Goal: Task Accomplishment & Management: Complete application form

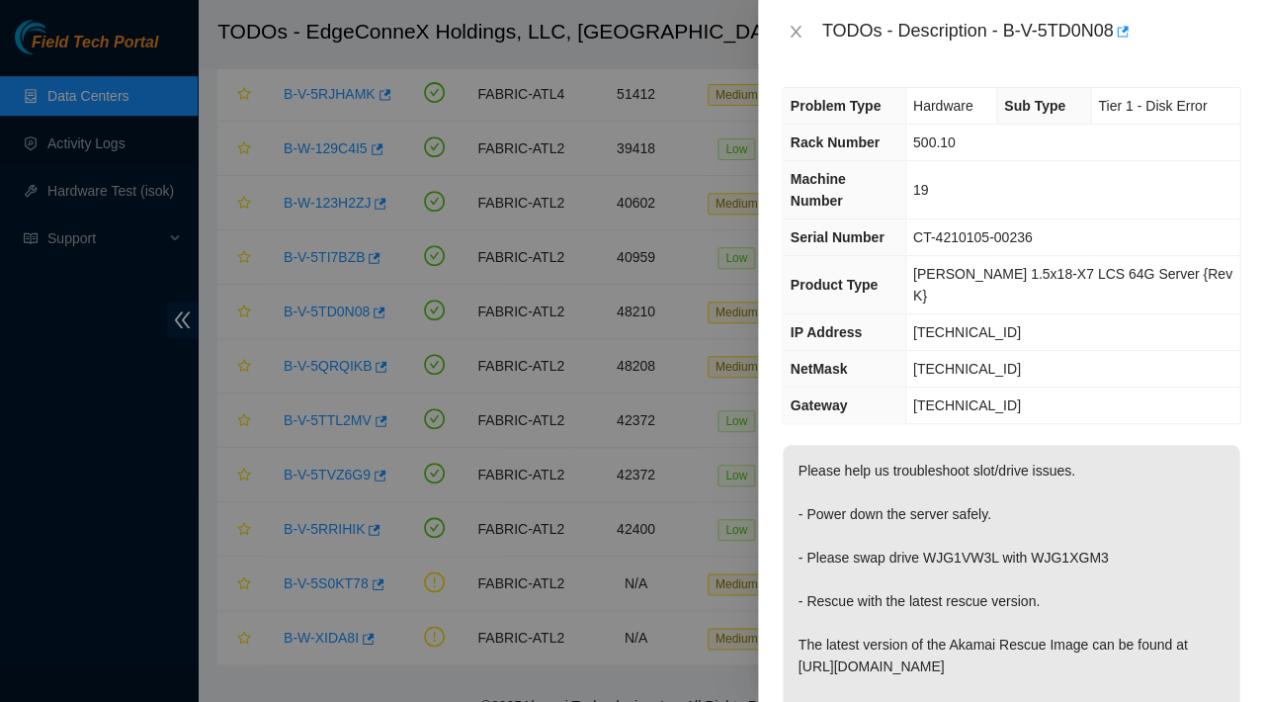
scroll to position [34, 0]
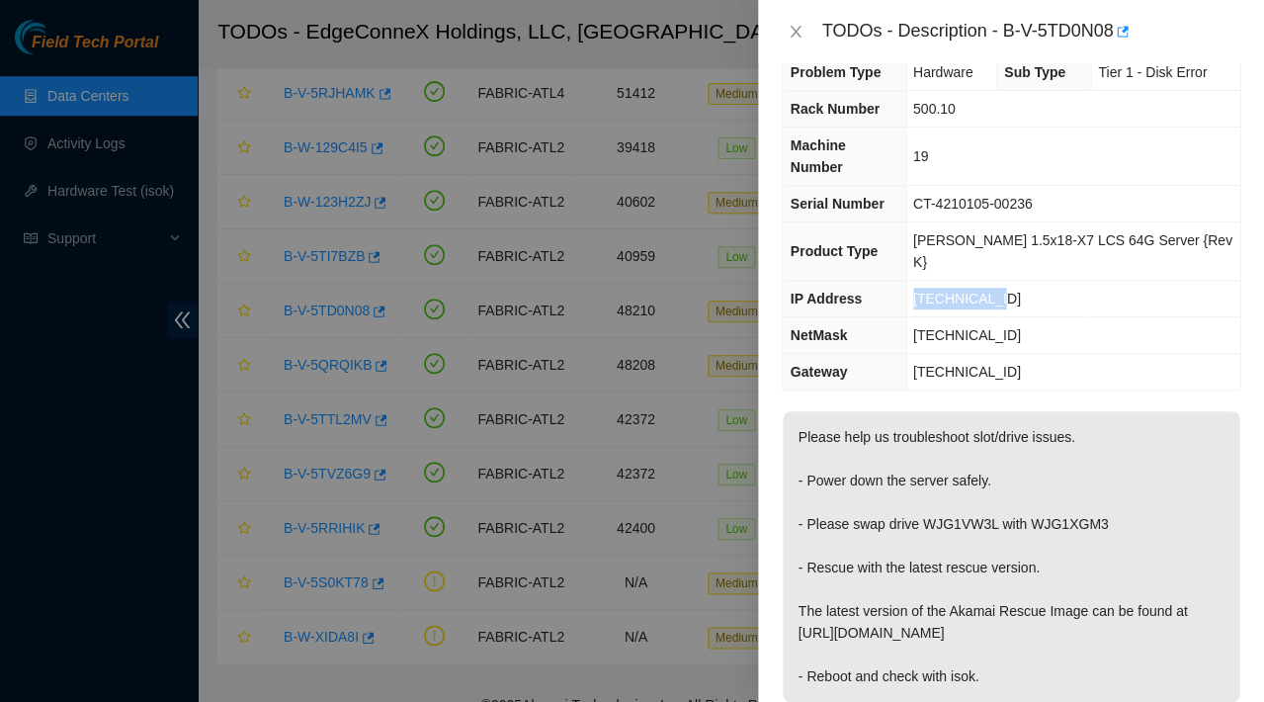
drag, startPoint x: 1006, startPoint y: 234, endPoint x: 921, endPoint y: 234, distance: 85.0
click at [921, 281] on tr "IP Address 23.52.90.241" at bounding box center [1011, 299] width 456 height 37
copy tr "[TECHNICAL_ID]"
click at [1044, 317] on td "[TECHNICAL_ID]" at bounding box center [1072, 335] width 334 height 37
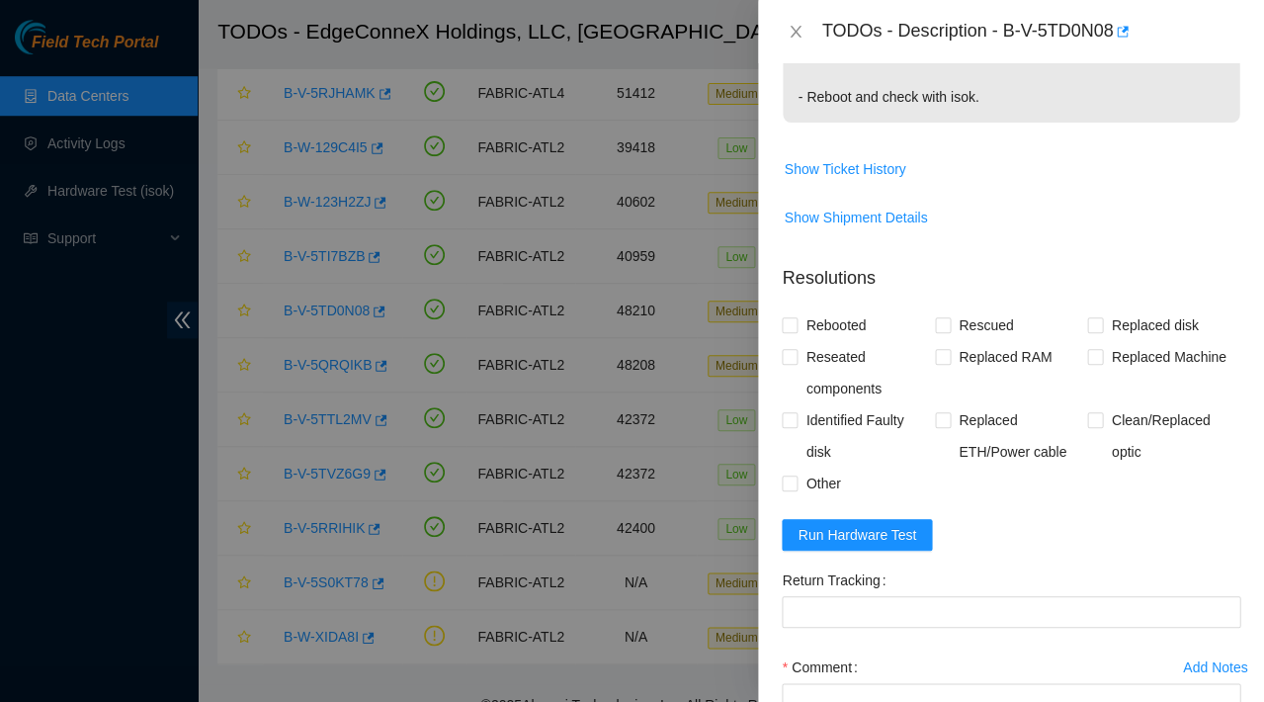
scroll to position [611, 0]
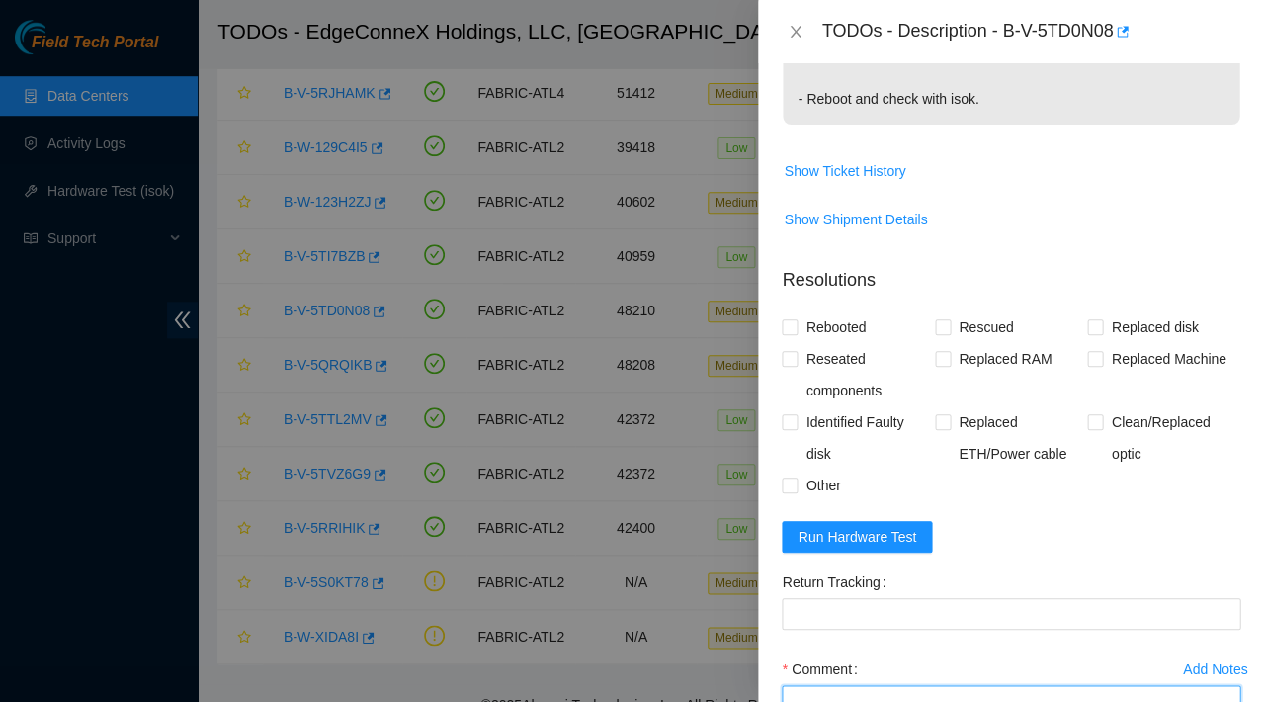
paste textarea "23.52.90.241 : passed: ok"
paste textarea "Rescued with latest version - IPed the server - Ran isok -"
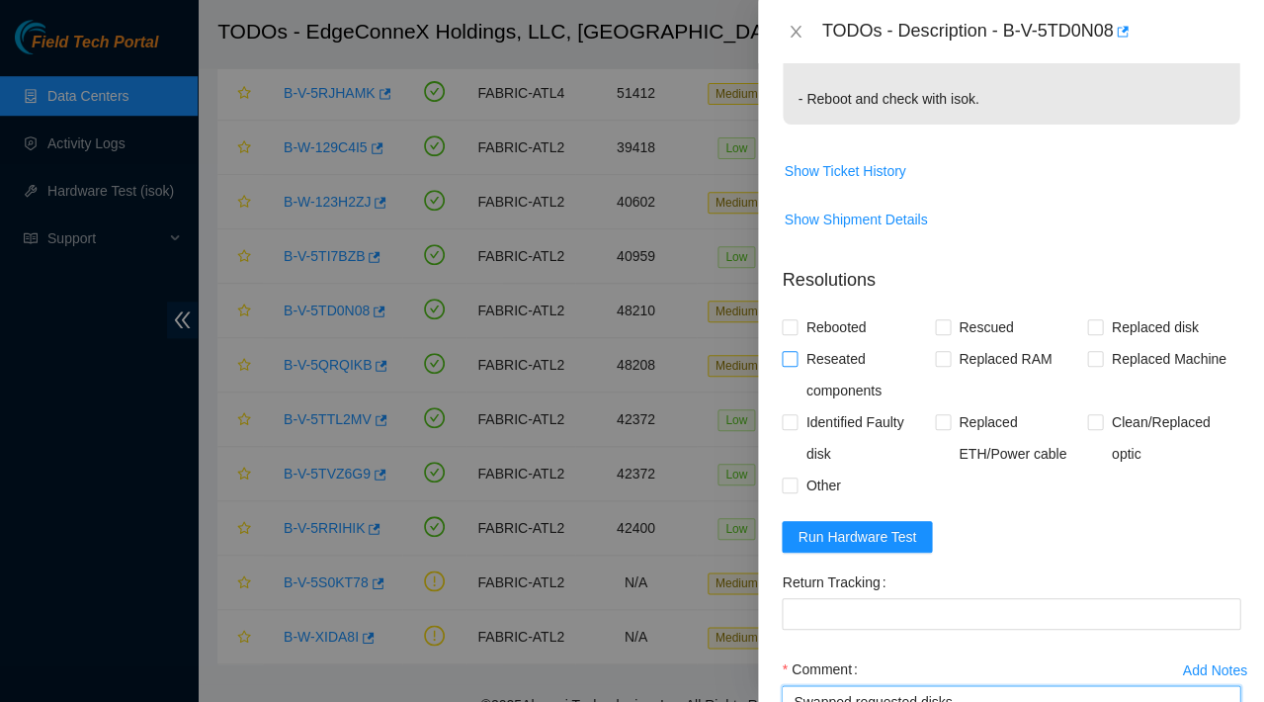
type textarea "Swapped requested disks Rescued with latest version - IPed the server - Ran iso…"
click at [787, 351] on input "Reseated components" at bounding box center [789, 358] width 14 height 14
checkbox input "true"
click at [935, 319] on input "Rescued" at bounding box center [942, 326] width 14 height 14
checkbox input "true"
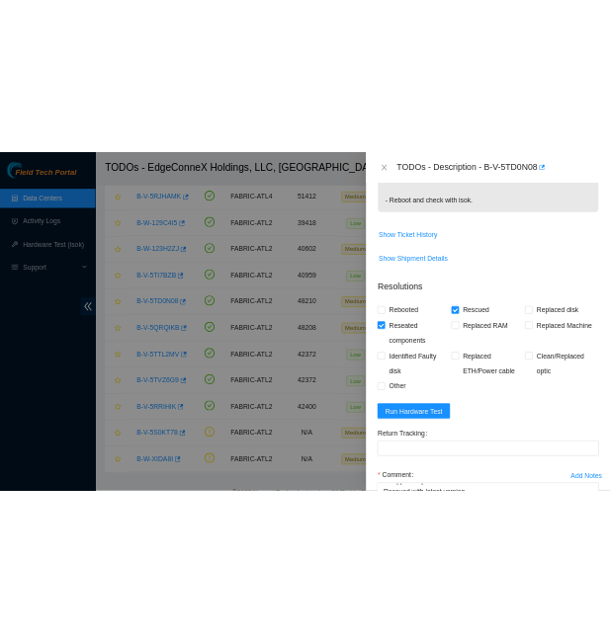
scroll to position [19, 0]
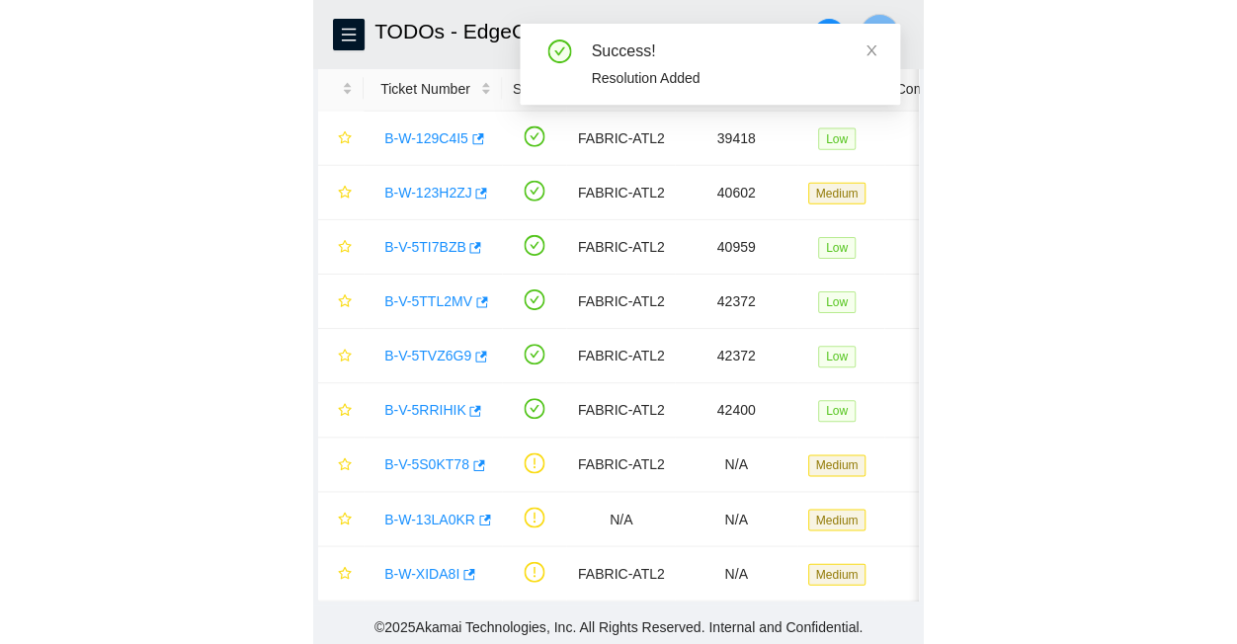
scroll to position [90, 0]
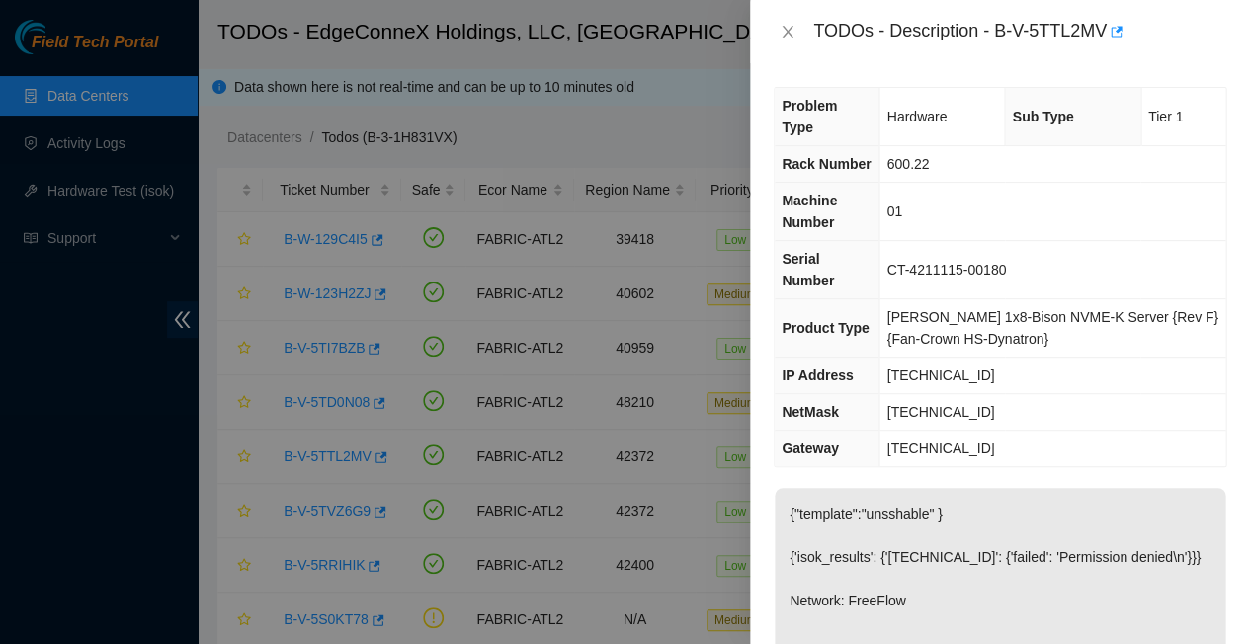
click at [970, 358] on td "[TECHNICAL_ID]" at bounding box center [1052, 376] width 346 height 37
drag, startPoint x: 972, startPoint y: 302, endPoint x: 876, endPoint y: 293, distance: 96.3
click at [879, 358] on td "[TECHNICAL_ID]" at bounding box center [1052, 376] width 346 height 37
copy span "[TECHNICAL_ID]"
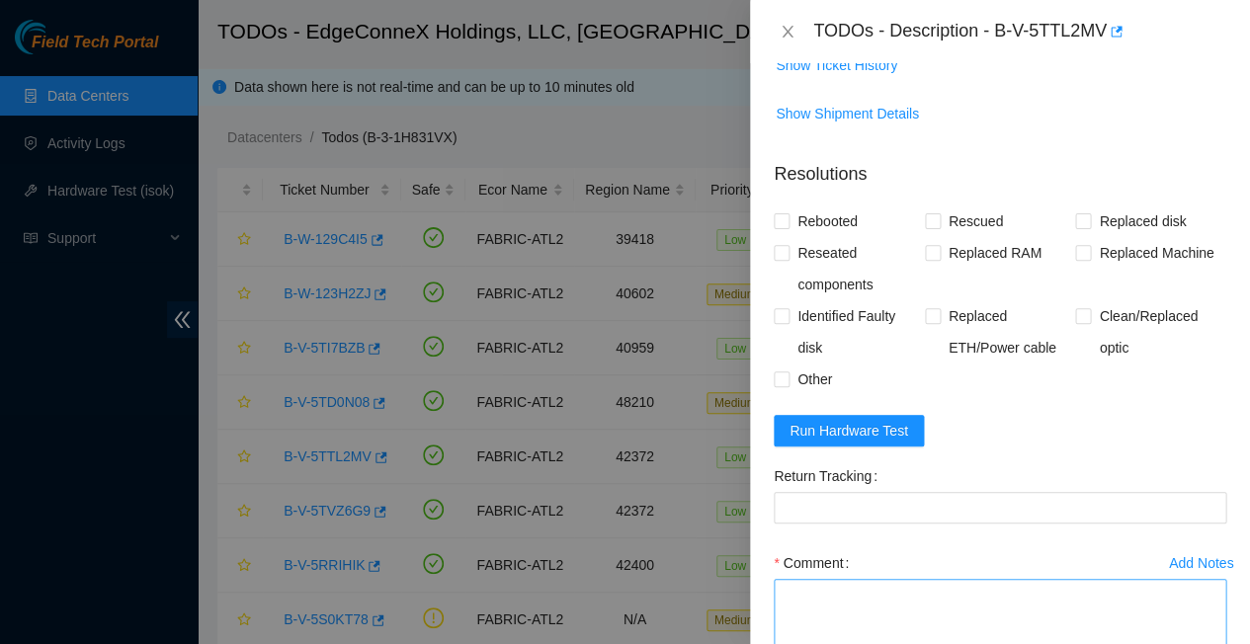
scroll to position [758, 0]
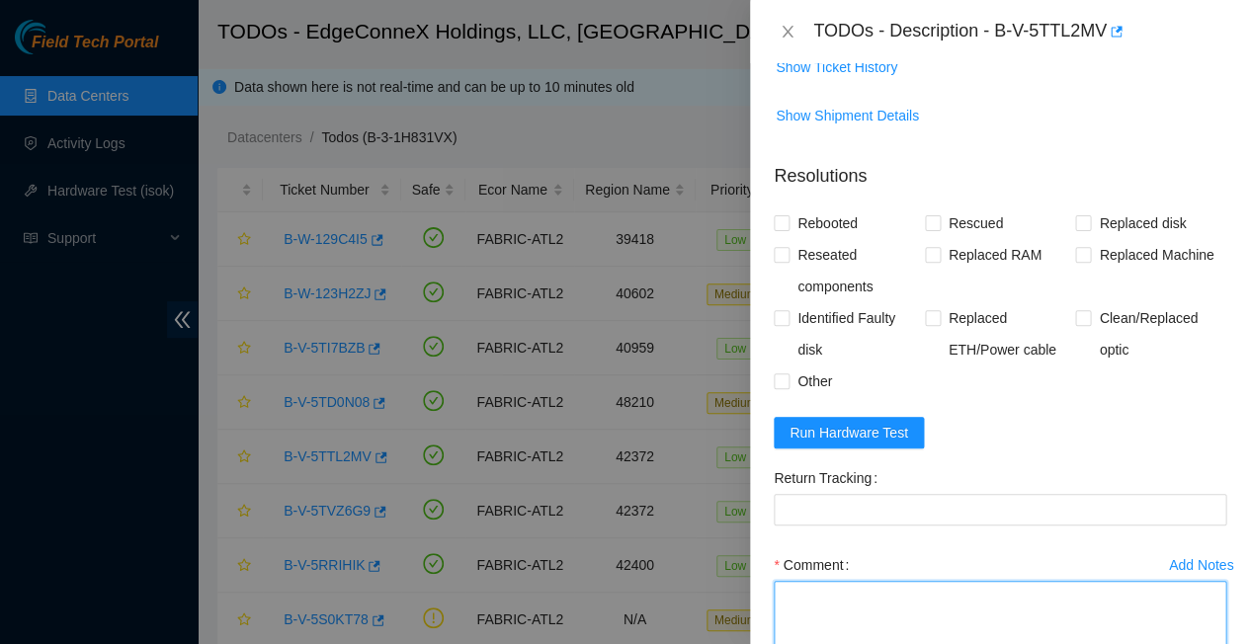
click at [787, 581] on textarea "Comment" at bounding box center [1000, 618] width 453 height 75
paste textarea "23.43.122.132 : passed: ok"
click at [783, 581] on textarea "23.43.122.132 : passed: ok" at bounding box center [1000, 618] width 453 height 75
paste textarea "Rescued with latest version - IPed the server - Ran isok -"
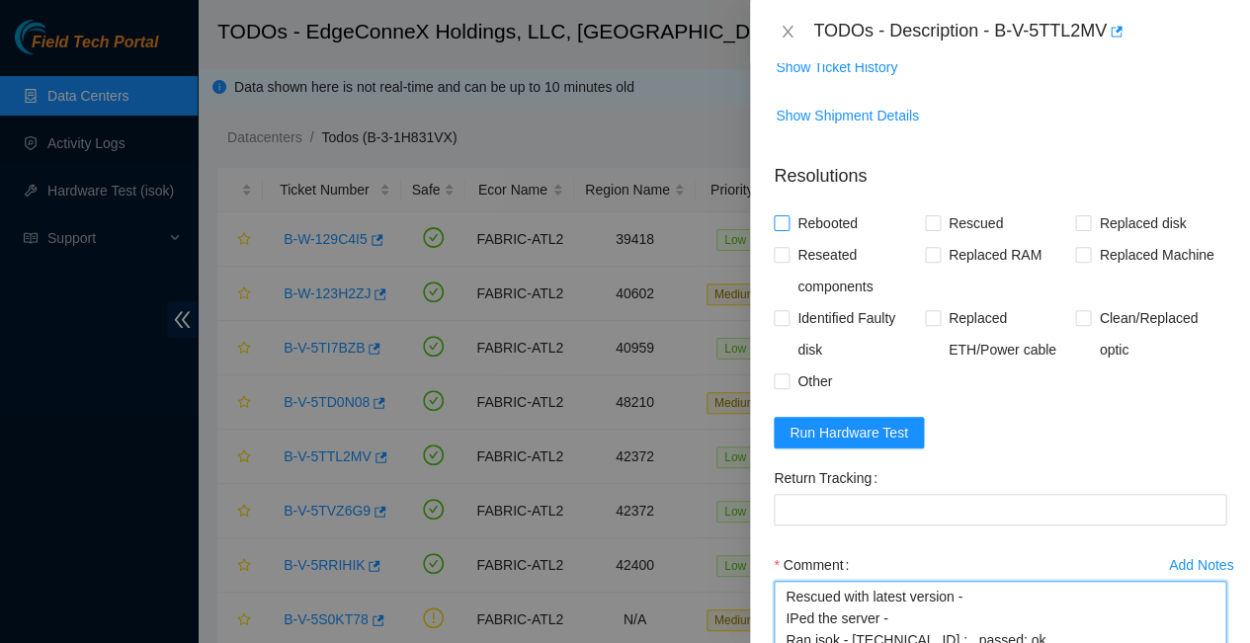
type textarea "Rescued with latest version - IPed the server - Ran isok - 23.43.122.132 : pass…"
click at [784, 215] on input "Rebooted" at bounding box center [781, 222] width 14 height 14
checkbox input "true"
click at [927, 215] on input "Rescued" at bounding box center [932, 222] width 14 height 14
checkbox input "true"
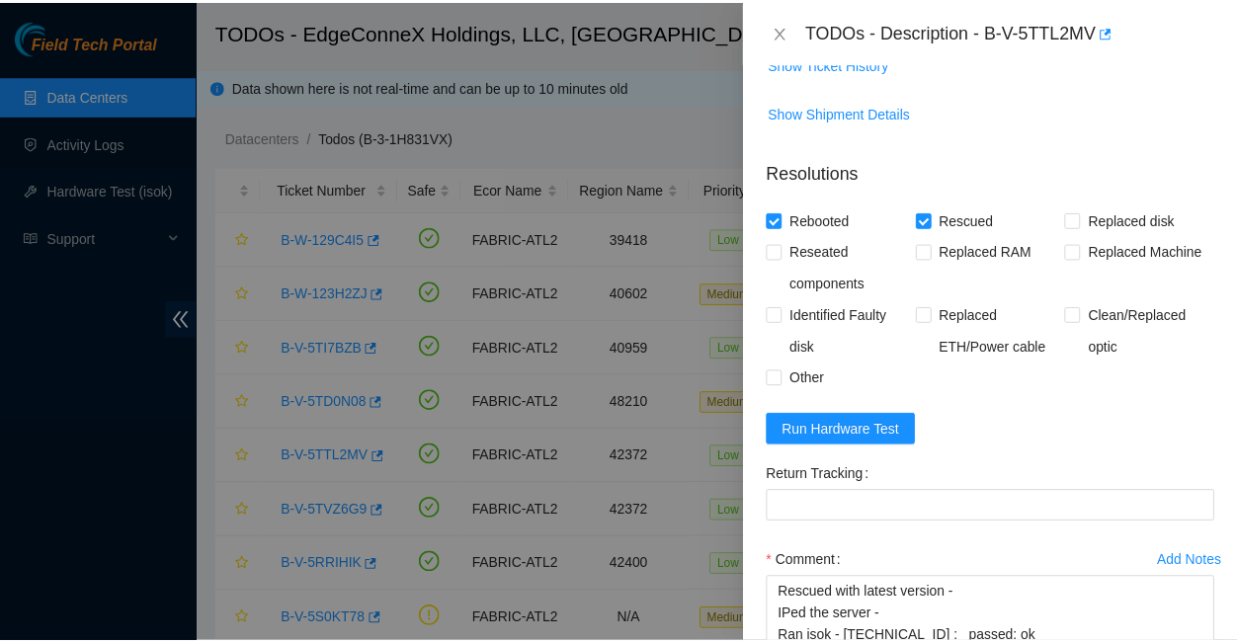
scroll to position [759, 0]
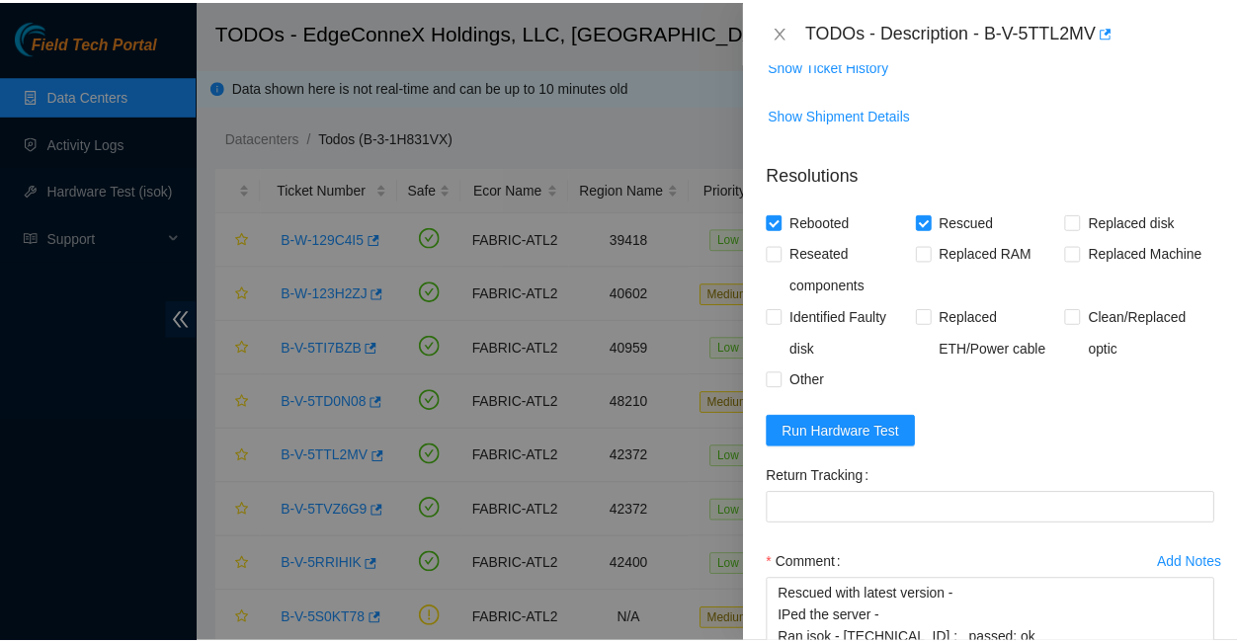
scroll to position [377, 0]
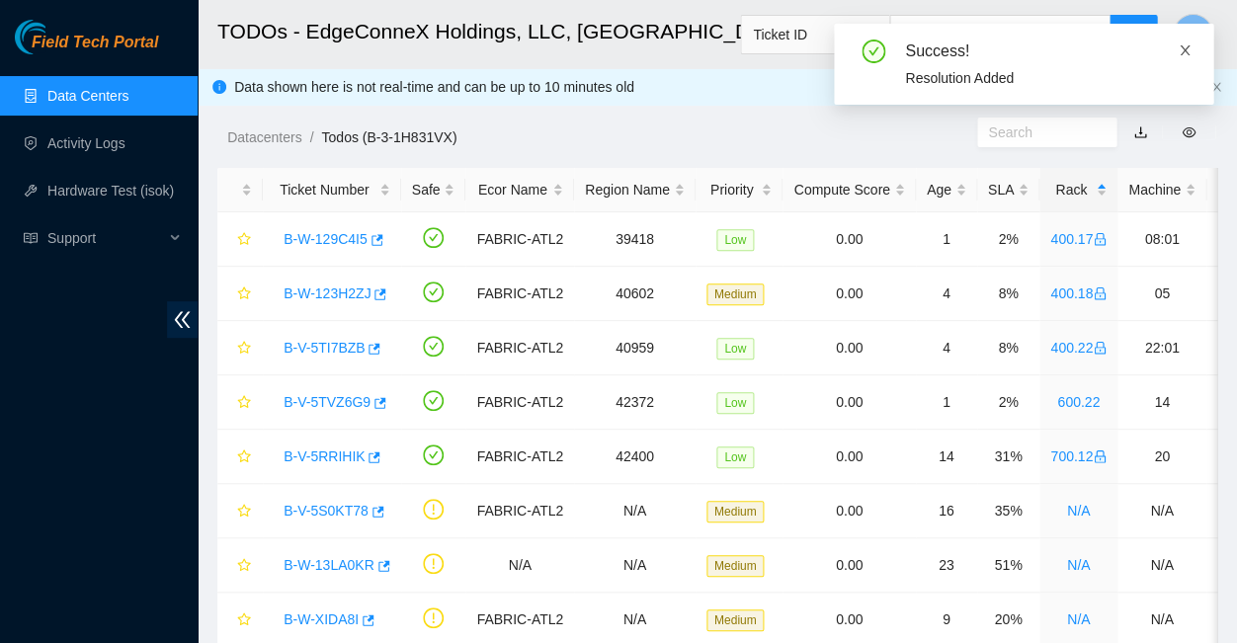
click at [1186, 47] on icon "close" at bounding box center [1185, 50] width 10 height 10
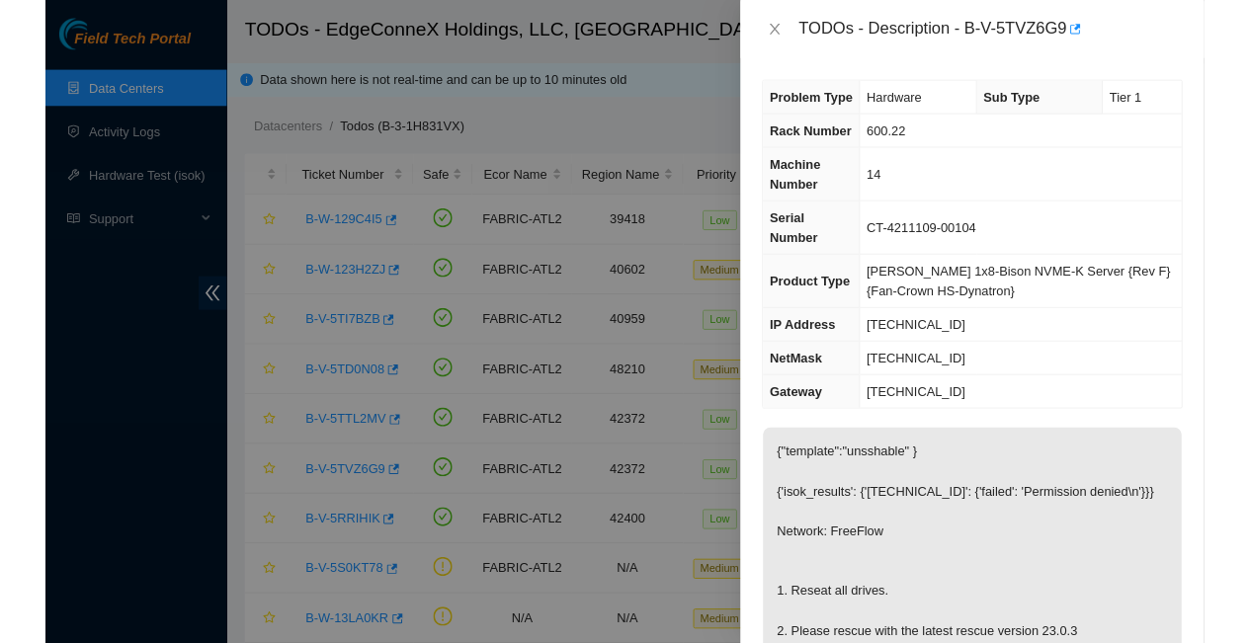
scroll to position [117, 0]
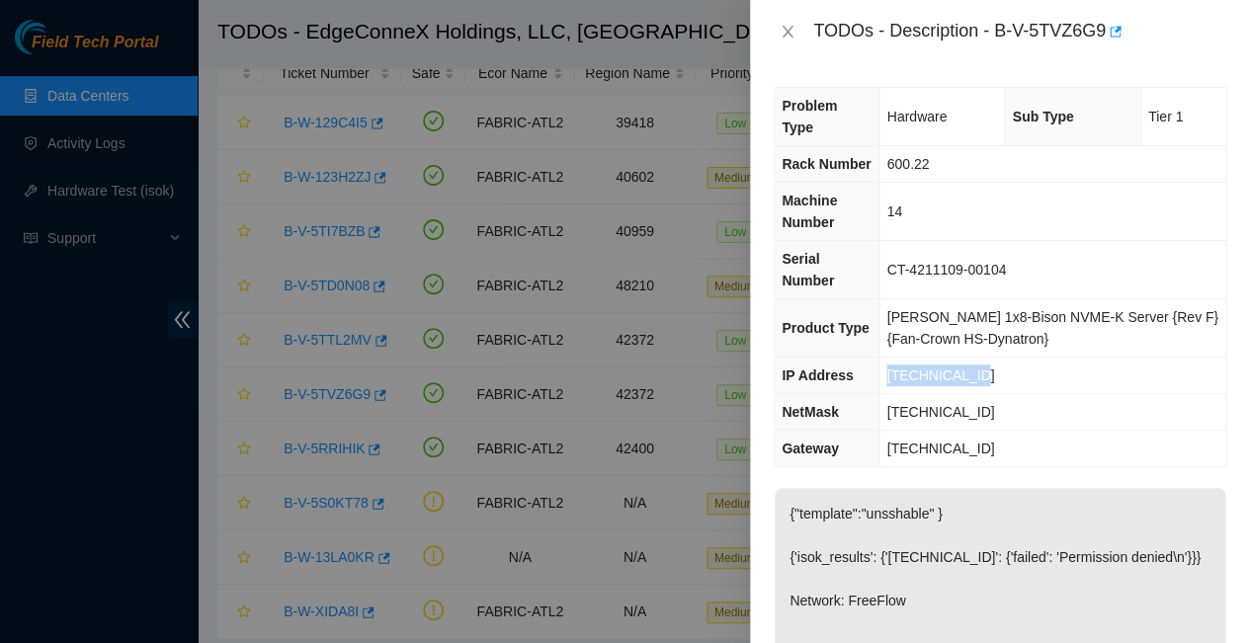
drag, startPoint x: 971, startPoint y: 302, endPoint x: 875, endPoint y: 302, distance: 95.8
click at [879, 358] on td "[TECHNICAL_ID]" at bounding box center [1052, 376] width 346 height 37
copy span "[TECHNICAL_ID]"
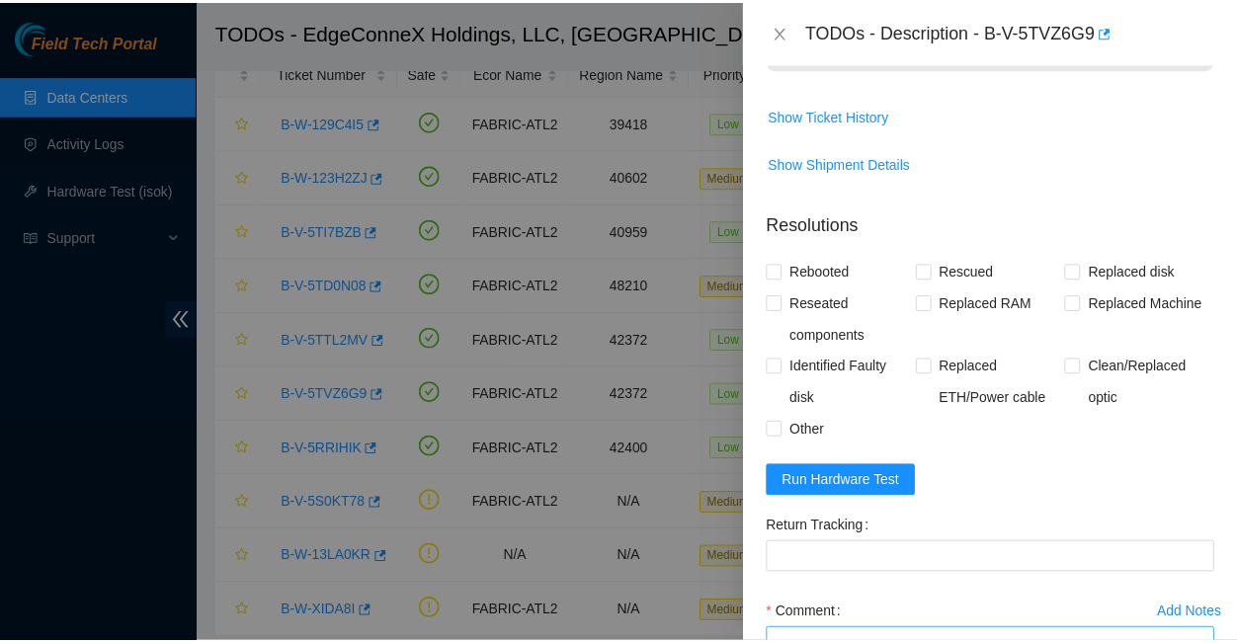
scroll to position [795, 0]
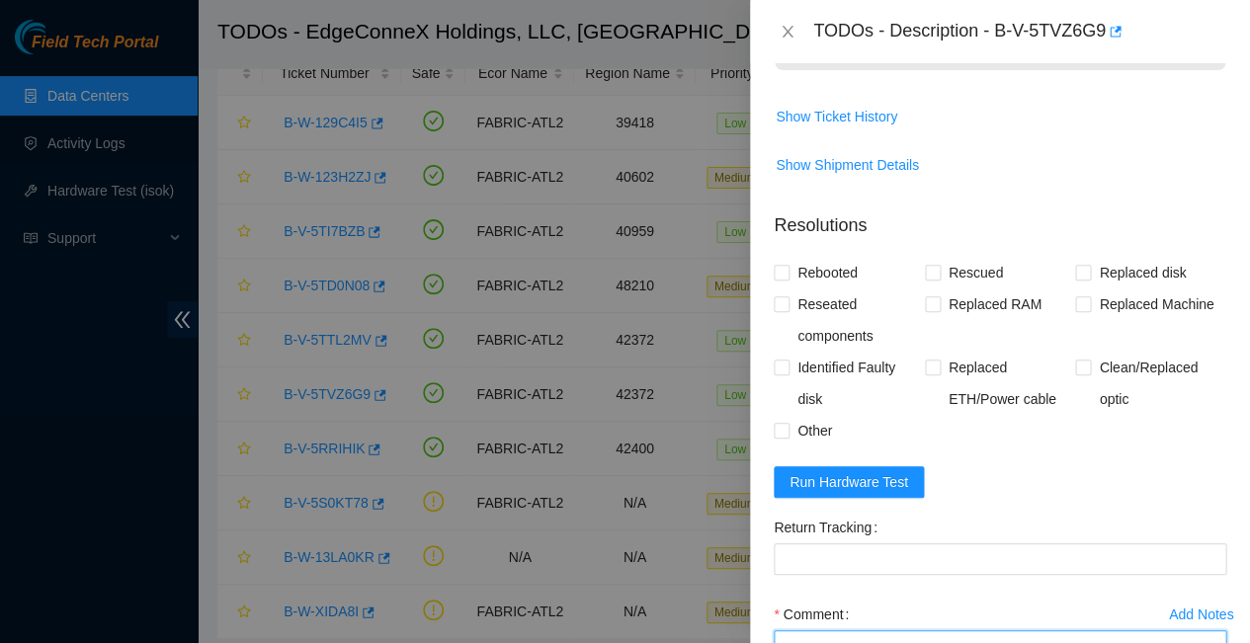
paste textarea "23.43.122.145 : passed: ok"
paste textarea "Rescued with latest version - IPed the server - Ran isok -"
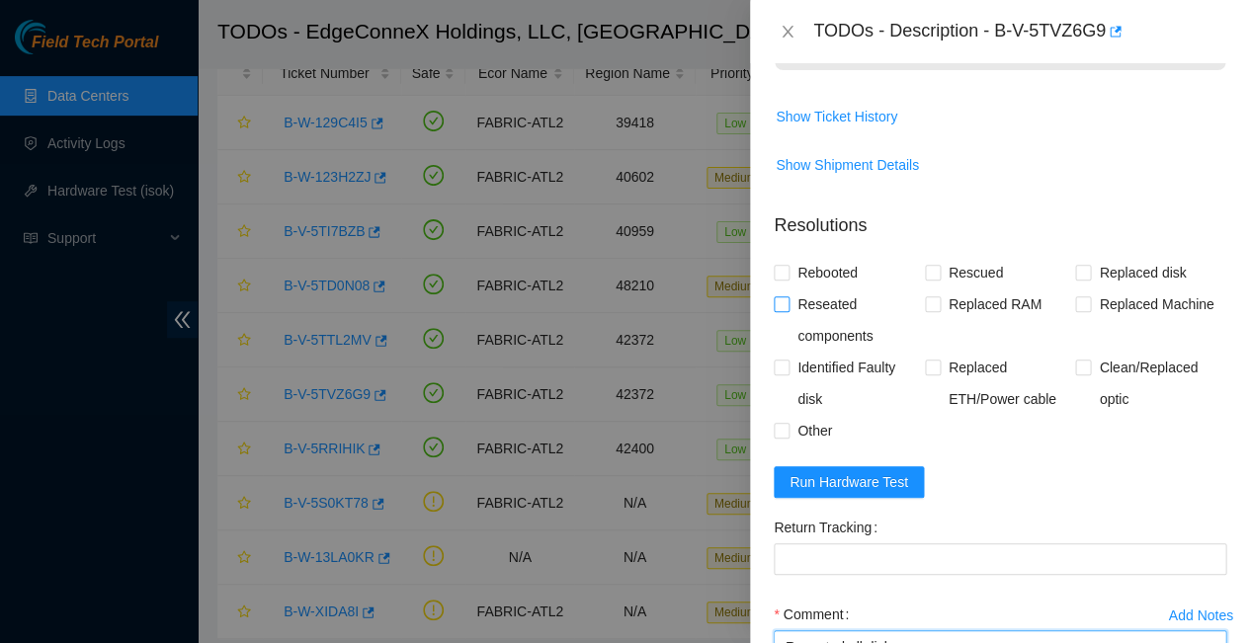
type textarea "Reseated all disks Rescued with latest version - IPed the server - Ran isok - 2…"
click at [779, 296] on input "Reseated components" at bounding box center [781, 303] width 14 height 14
checkbox input "true"
click at [926, 265] on input "Rescued" at bounding box center [932, 272] width 14 height 14
checkbox input "true"
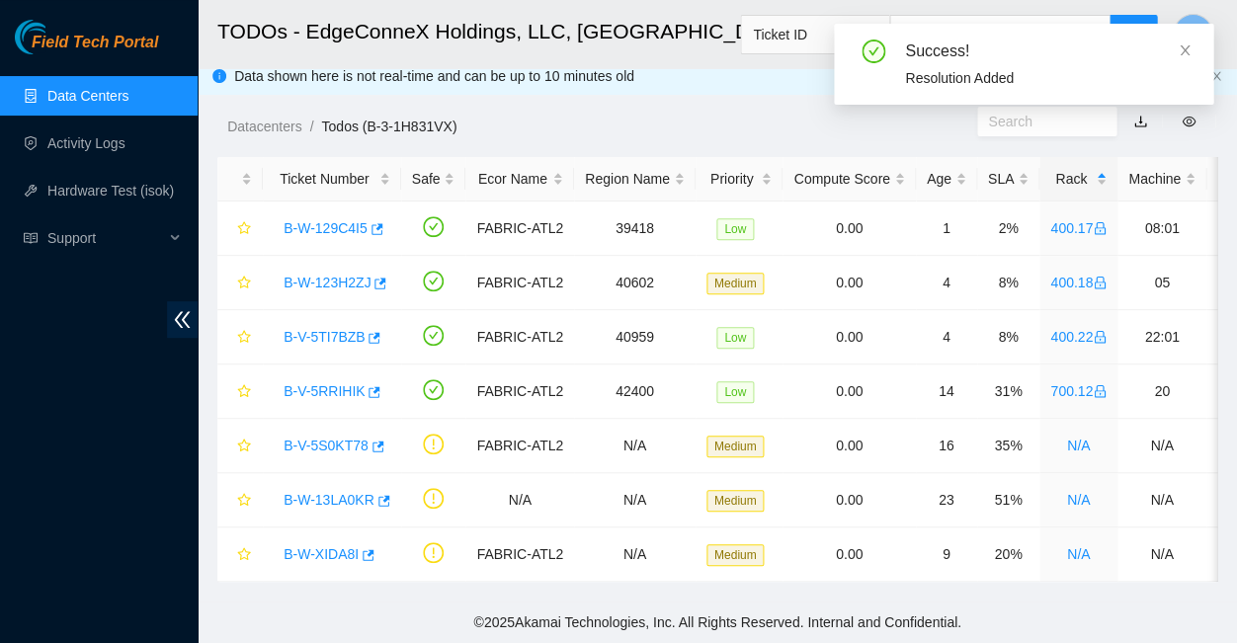
scroll to position [12, 0]
click at [1190, 46] on icon "close" at bounding box center [1185, 50] width 14 height 14
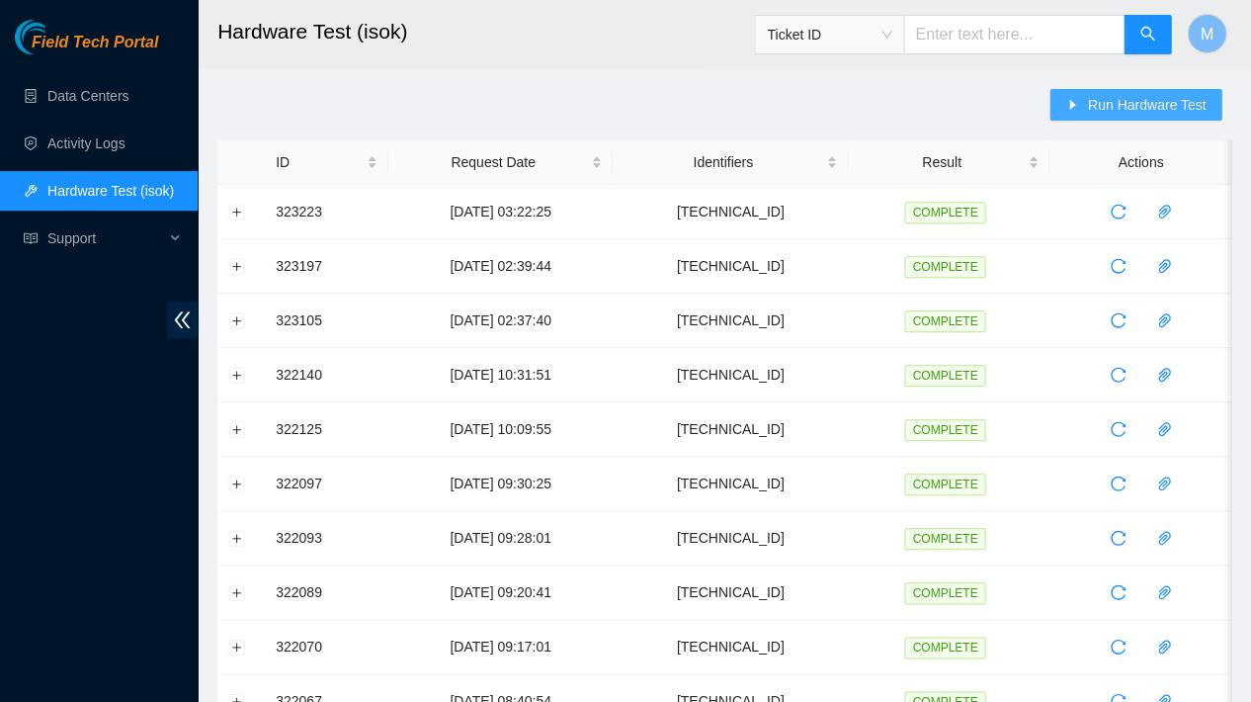
click at [1118, 98] on span "Run Hardware Test" at bounding box center [1146, 105] width 119 height 22
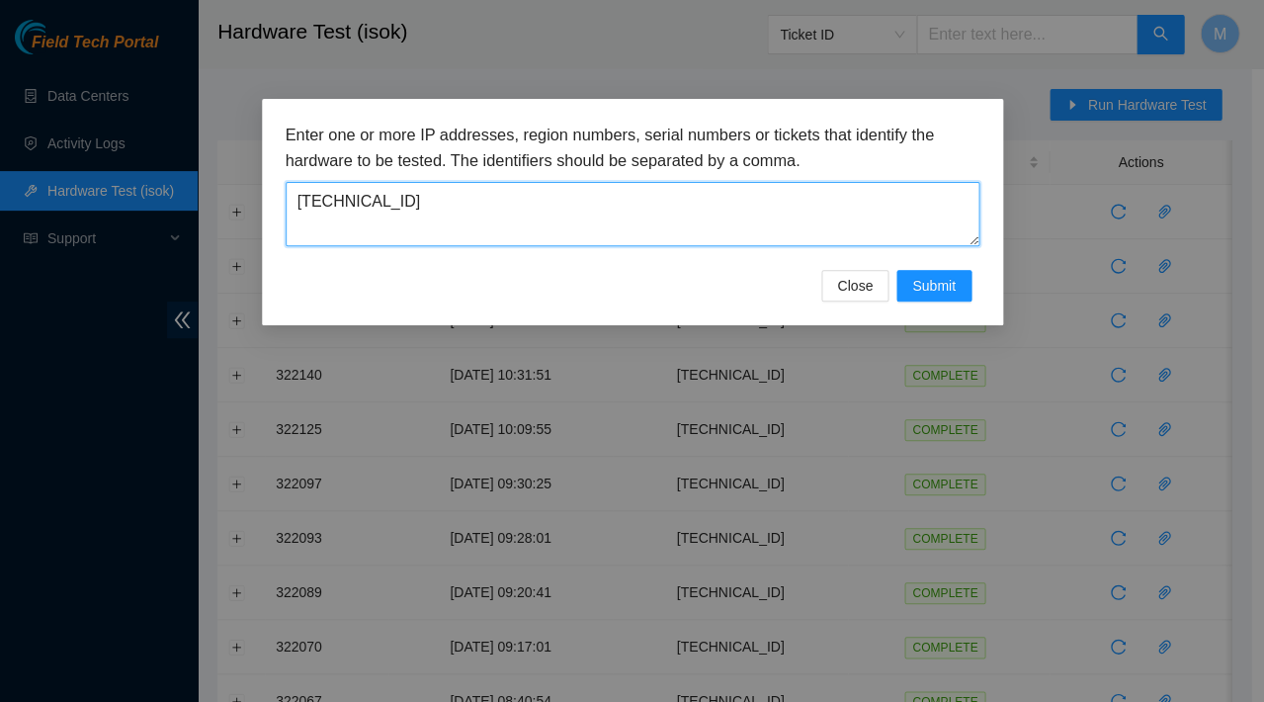
drag, startPoint x: 396, startPoint y: 188, endPoint x: 290, endPoint y: 184, distance: 105.8
click at [290, 184] on textarea "23.46.177.164" at bounding box center [633, 214] width 694 height 64
paste textarea "[TECHNICAL_ID]"
drag, startPoint x: 412, startPoint y: 185, endPoint x: 274, endPoint y: 194, distance: 138.6
click at [274, 194] on div "Enter one or more IP addresses, region numbers, serial numbers or tickets that …" at bounding box center [632, 212] width 741 height 226
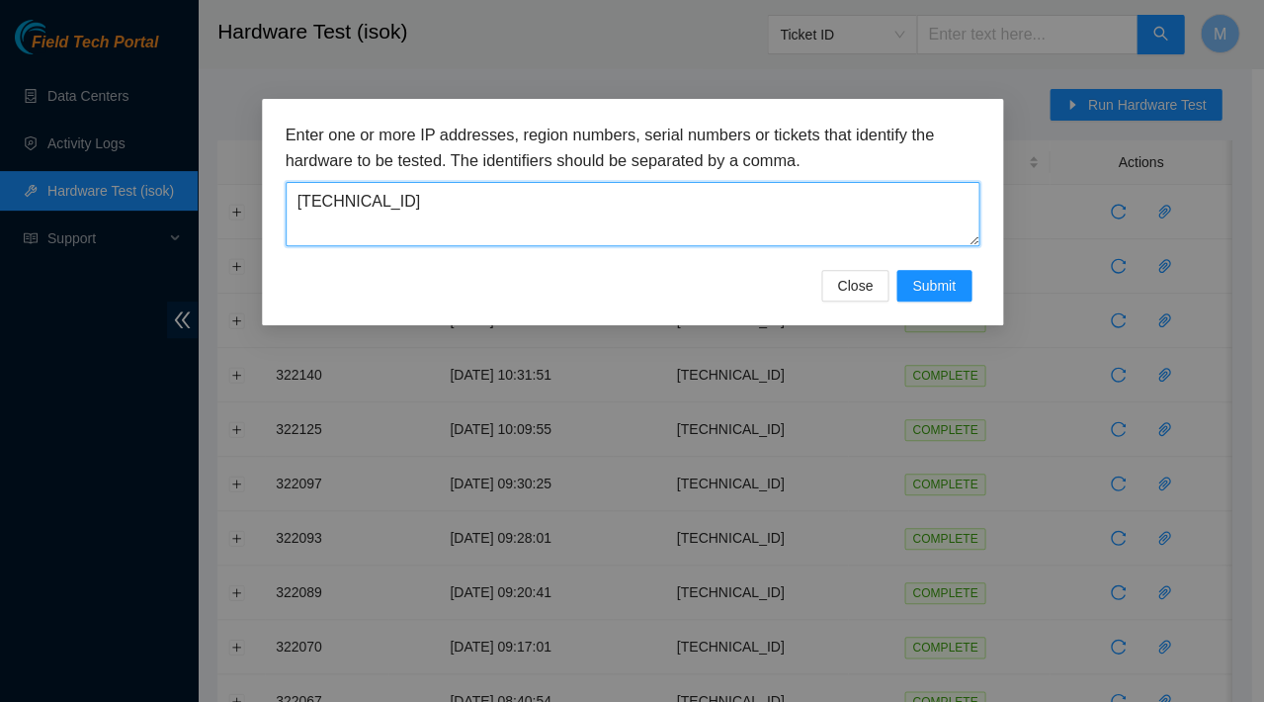
paste textarea
click at [316, 195] on textarea "[TECHNICAL_ID]" at bounding box center [633, 214] width 694 height 64
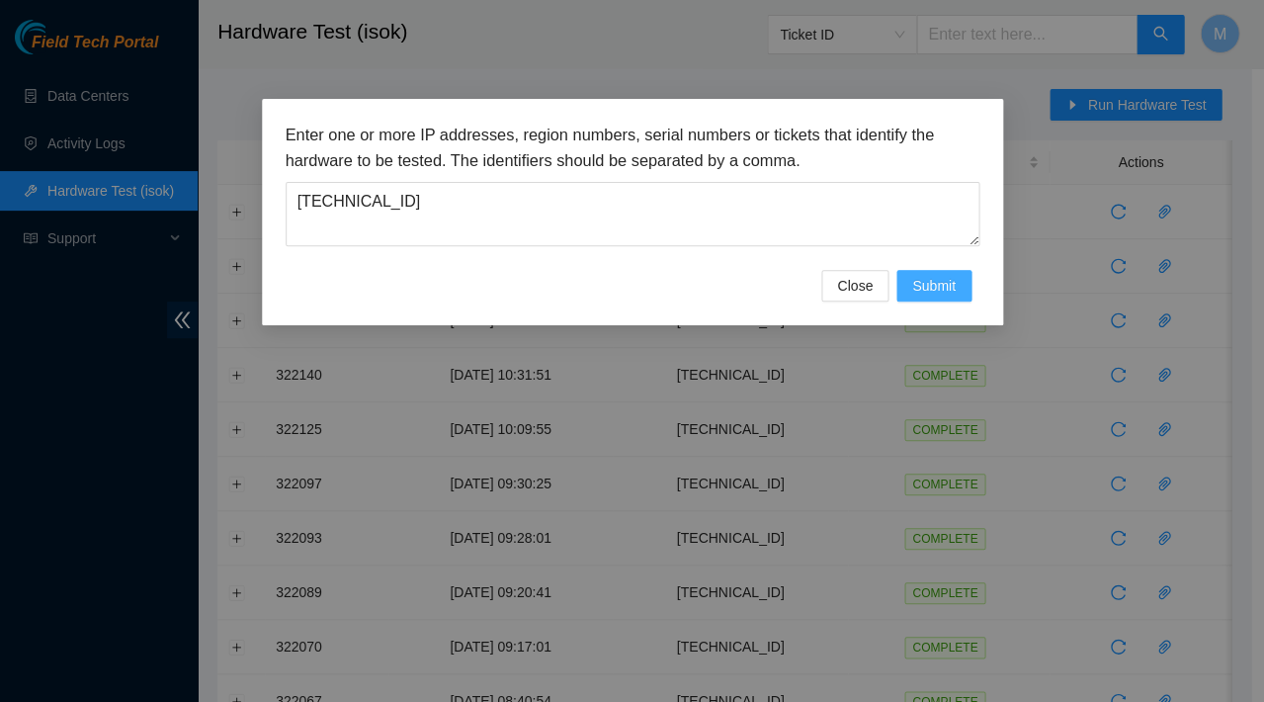
click at [930, 275] on span "Submit" at bounding box center [933, 286] width 43 height 22
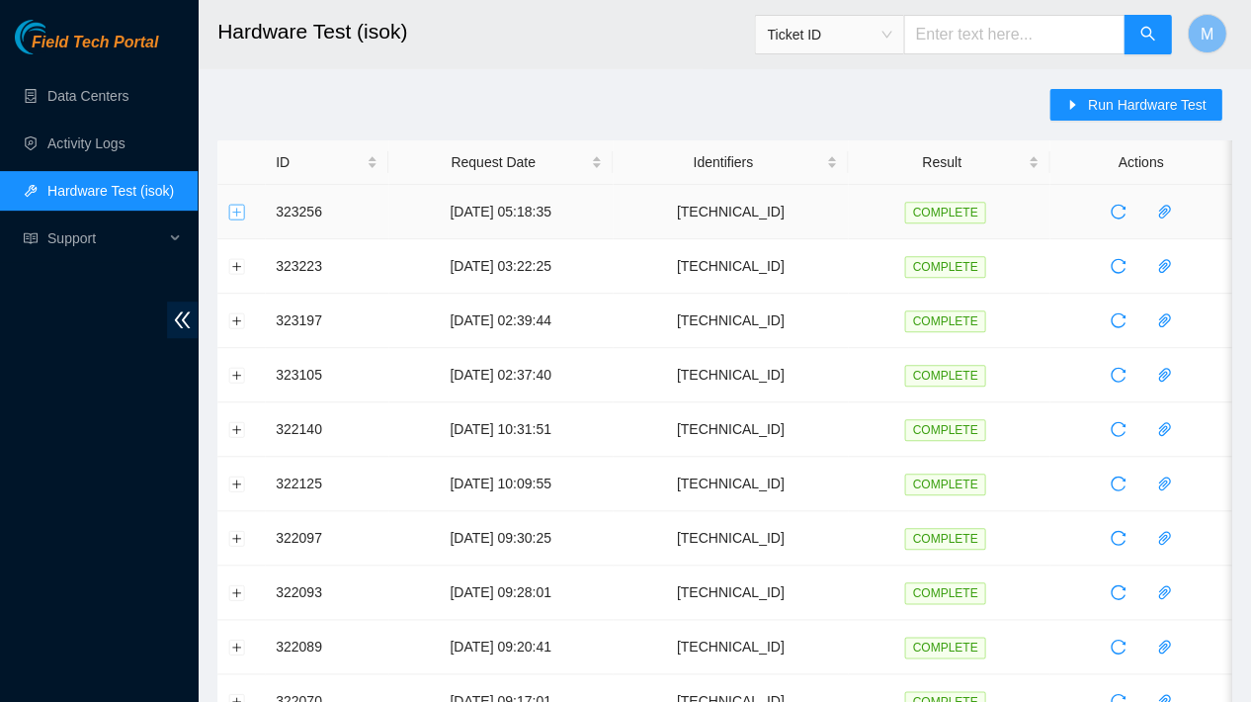
click at [238, 206] on button "Expand row" at bounding box center [237, 212] width 16 height 16
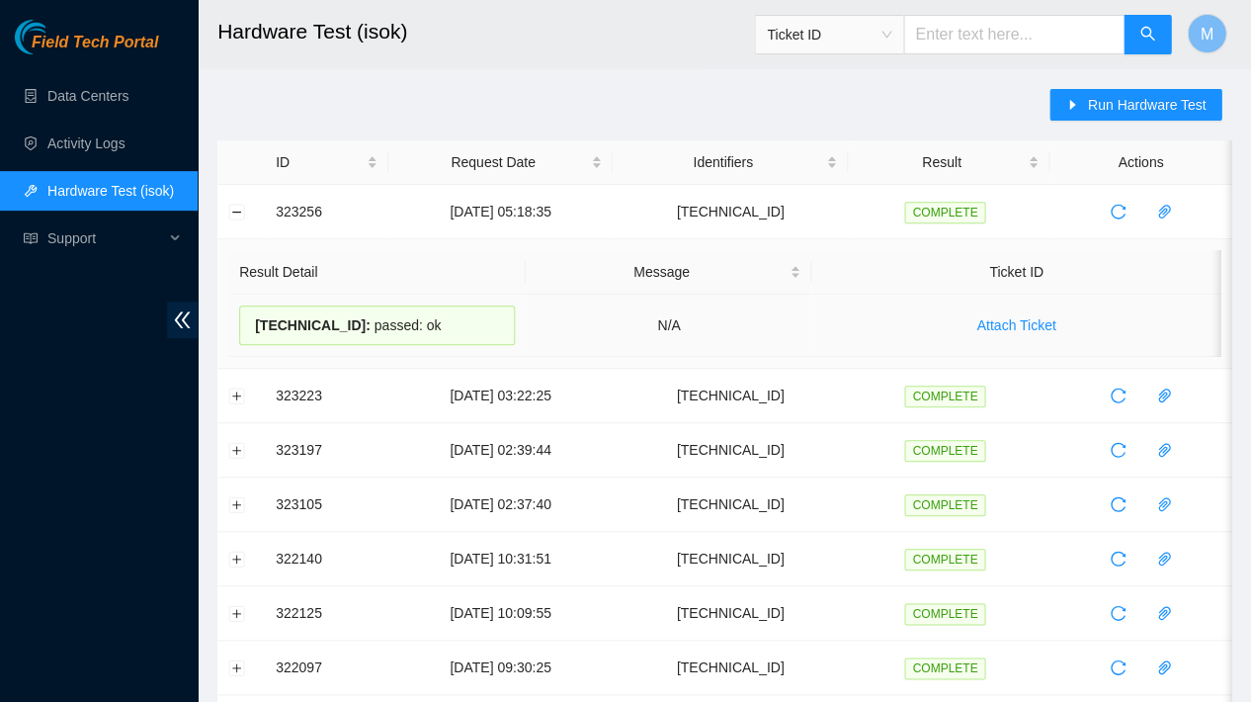
drag, startPoint x: 410, startPoint y: 314, endPoint x: 252, endPoint y: 316, distance: 158.1
click at [252, 316] on div "23.52.90.241 : passed: ok" at bounding box center [377, 325] width 276 height 40
copy div "23.52.90.241 : passed: ok"
click at [235, 206] on button "Collapse row" at bounding box center [237, 212] width 16 height 16
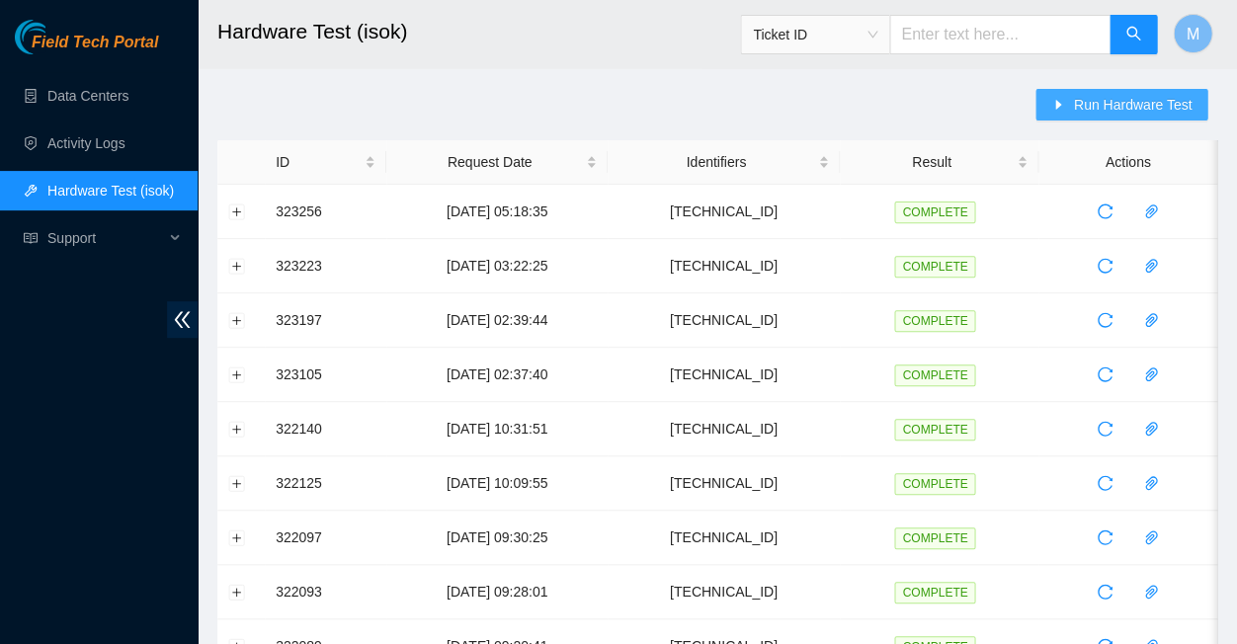
click at [1101, 112] on span "Run Hardware Test" at bounding box center [1132, 105] width 119 height 22
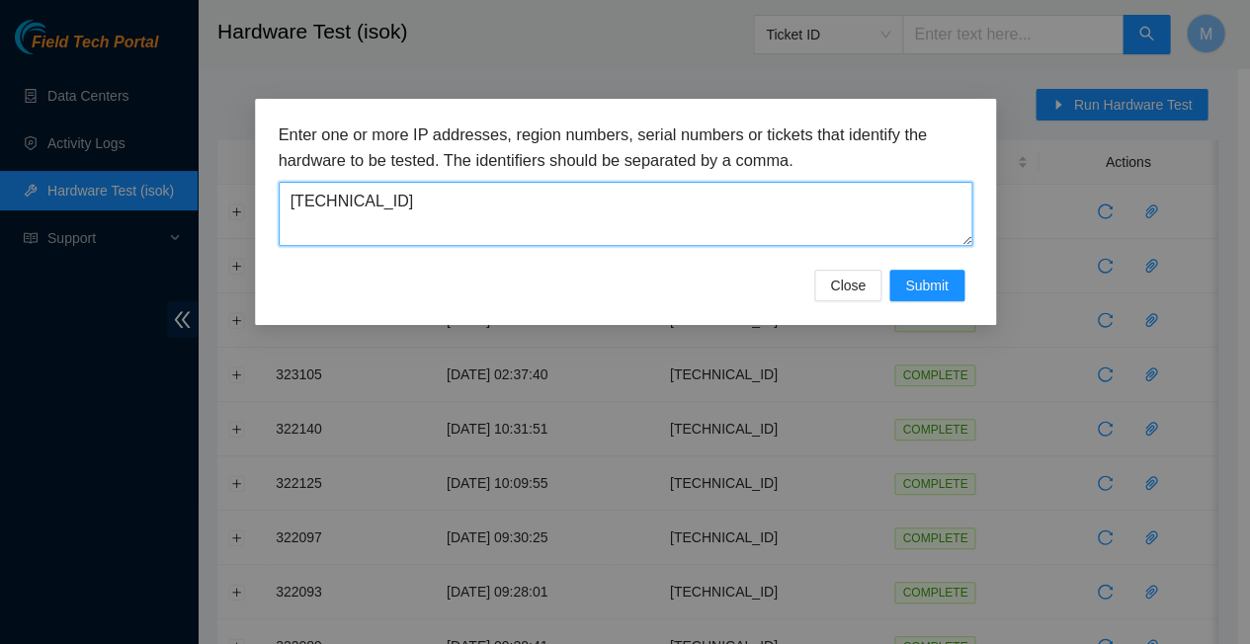
drag, startPoint x: 374, startPoint y: 184, endPoint x: 263, endPoint y: 178, distance: 111.8
click at [263, 178] on div "Enter one or more IP addresses, region numbers, serial numbers or tickets that …" at bounding box center [625, 212] width 741 height 226
paste textarea "43.122.132"
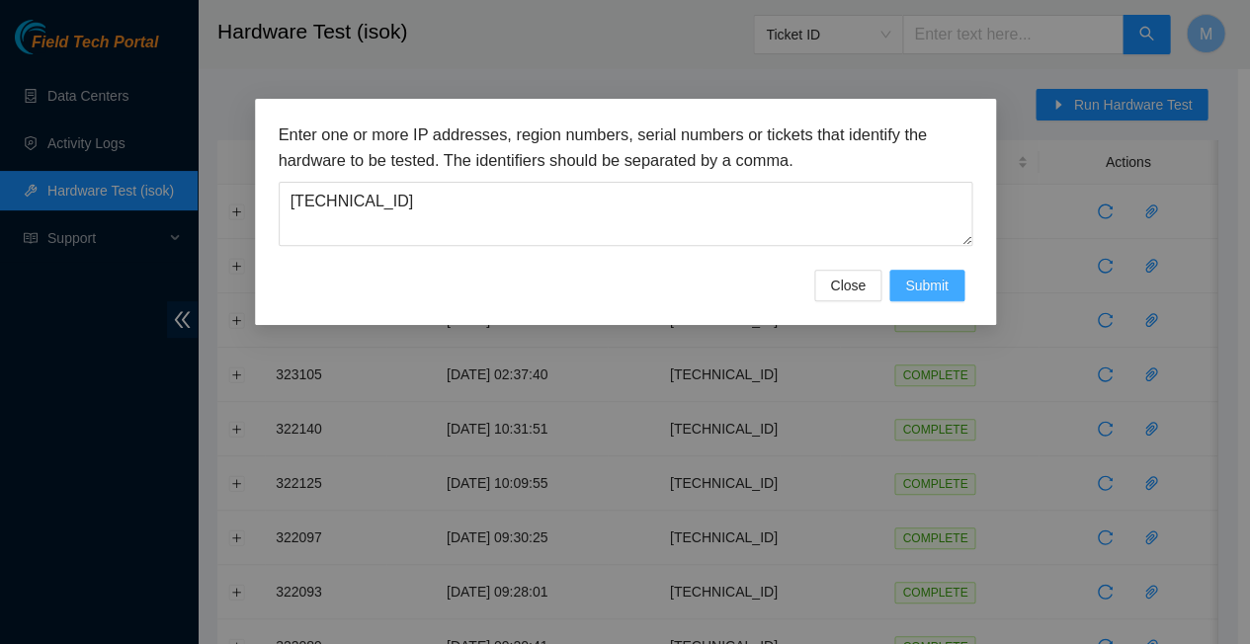
click at [935, 275] on span "Submit" at bounding box center [926, 286] width 43 height 22
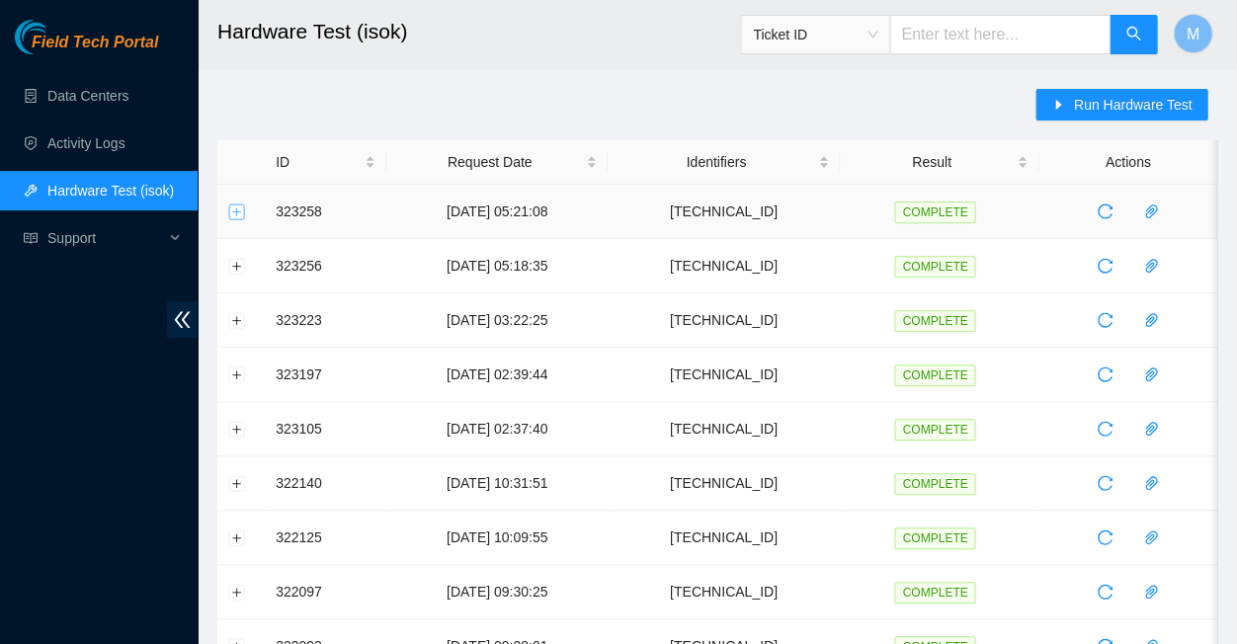
click at [237, 205] on button "Expand row" at bounding box center [237, 212] width 16 height 16
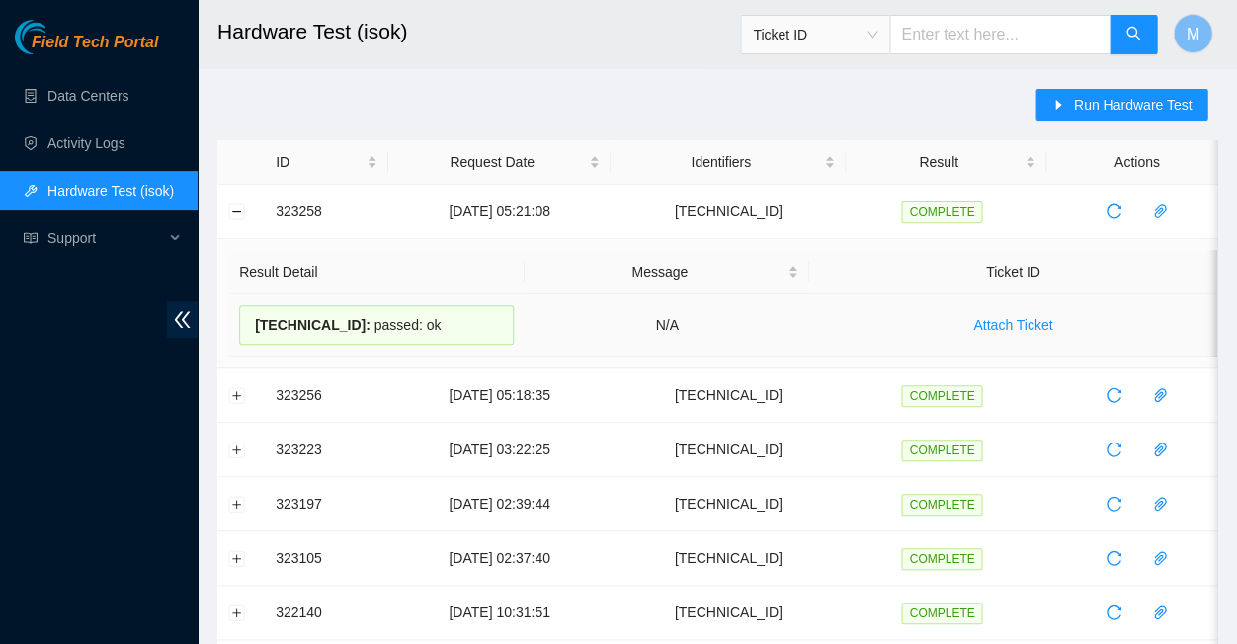
drag, startPoint x: 416, startPoint y: 322, endPoint x: 246, endPoint y: 311, distance: 170.3
click at [246, 311] on div "23.43.122.132 : passed: ok" at bounding box center [376, 325] width 275 height 40
copy div "23.43.122.132 : passed: ok"
click at [235, 207] on button "Collapse row" at bounding box center [237, 212] width 16 height 16
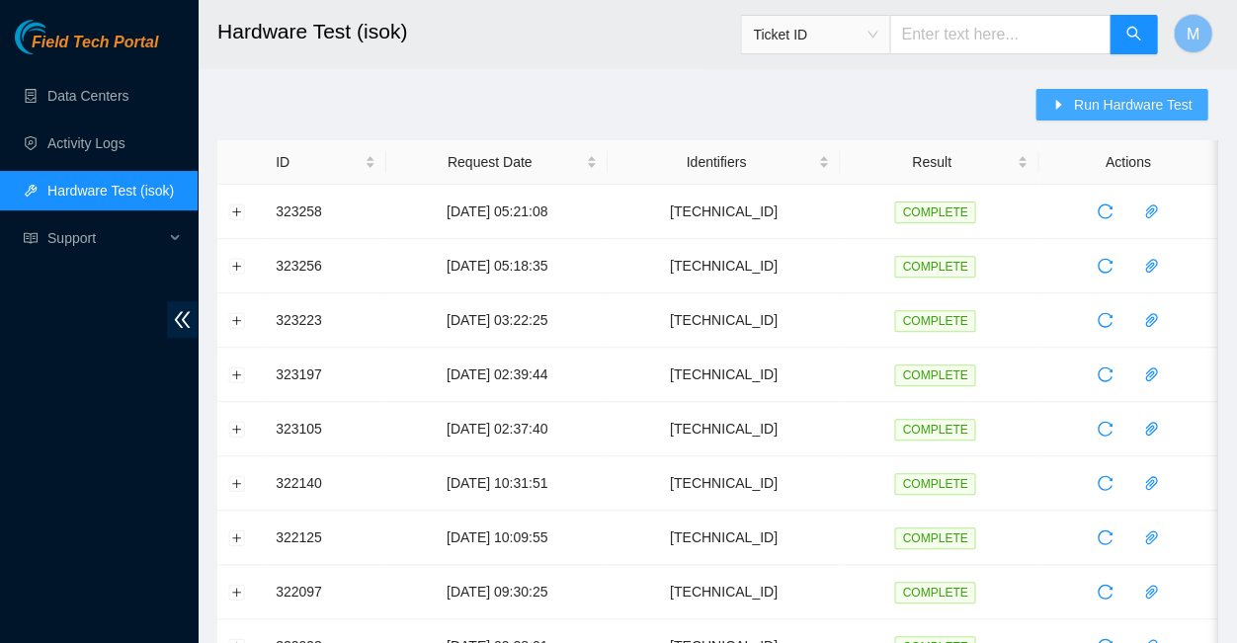
click at [1115, 105] on span "Run Hardware Test" at bounding box center [1132, 105] width 119 height 22
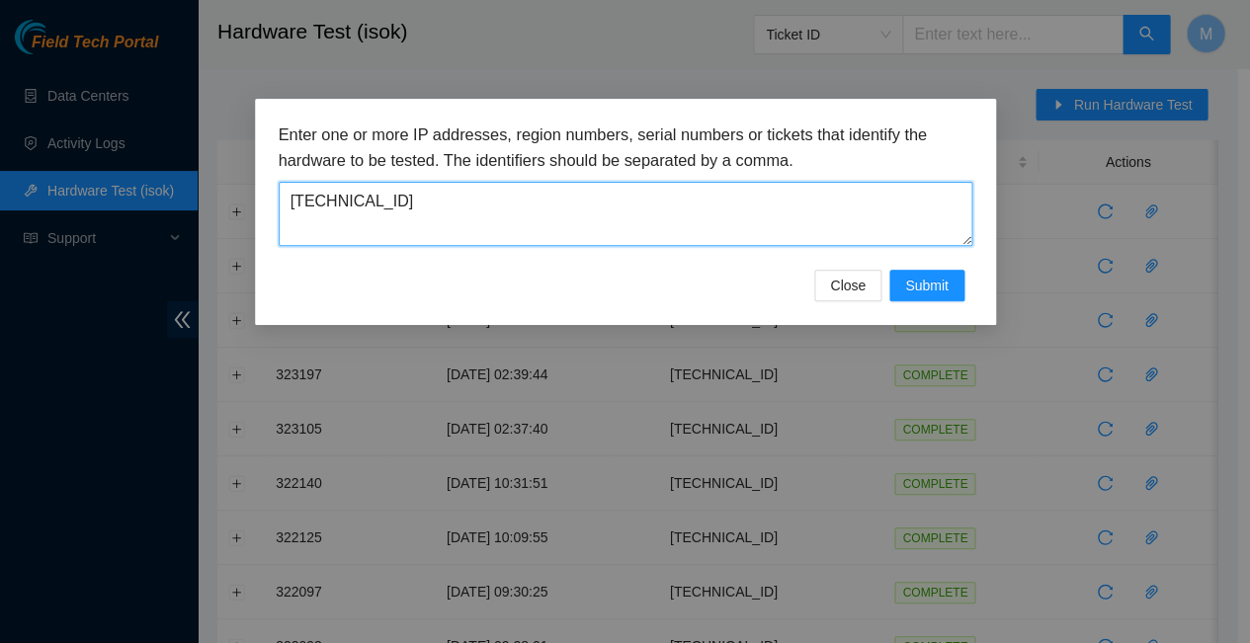
drag, startPoint x: 385, startPoint y: 186, endPoint x: 264, endPoint y: 178, distance: 121.8
click at [264, 178] on div "Enter one or more IP addresses, region numbers, serial numbers or tickets that …" at bounding box center [625, 212] width 741 height 226
paste textarea "45"
type textarea "[TECHNICAL_ID]"
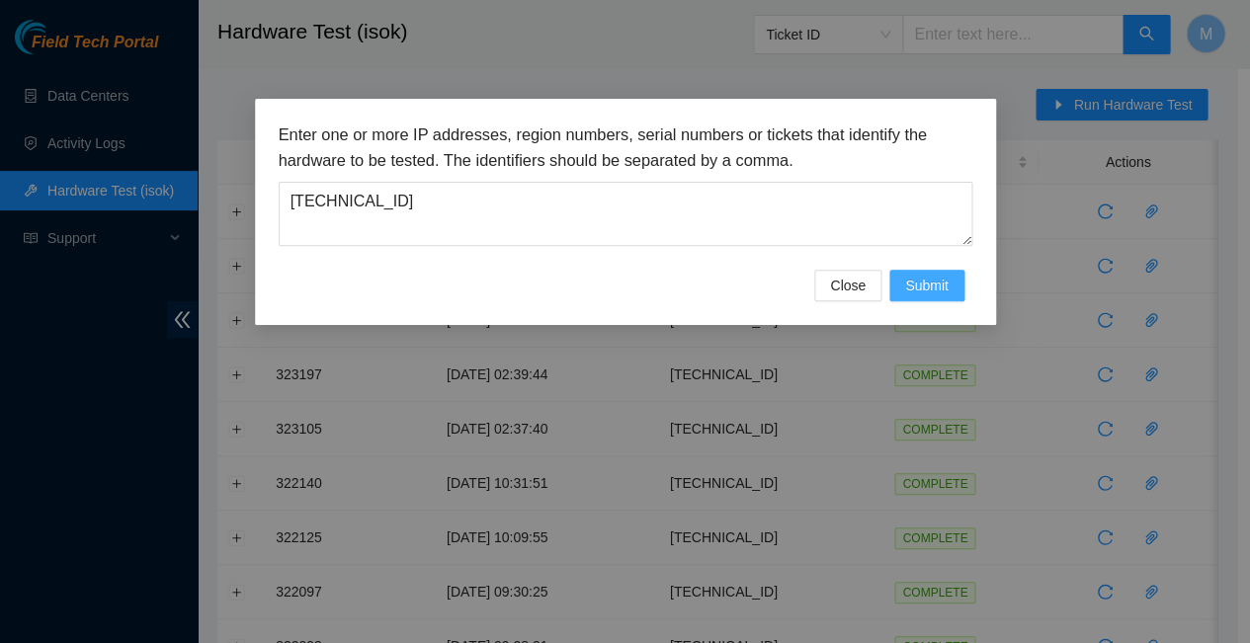
click at [917, 275] on span "Submit" at bounding box center [926, 286] width 43 height 22
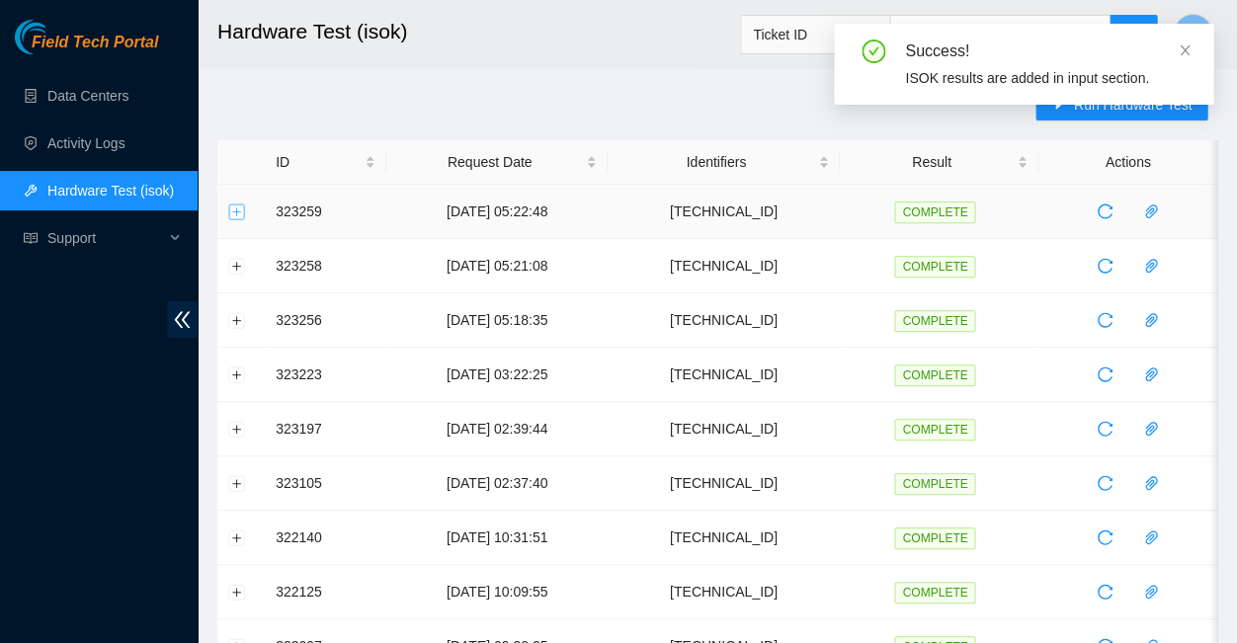
click at [235, 204] on button "Expand row" at bounding box center [237, 212] width 16 height 16
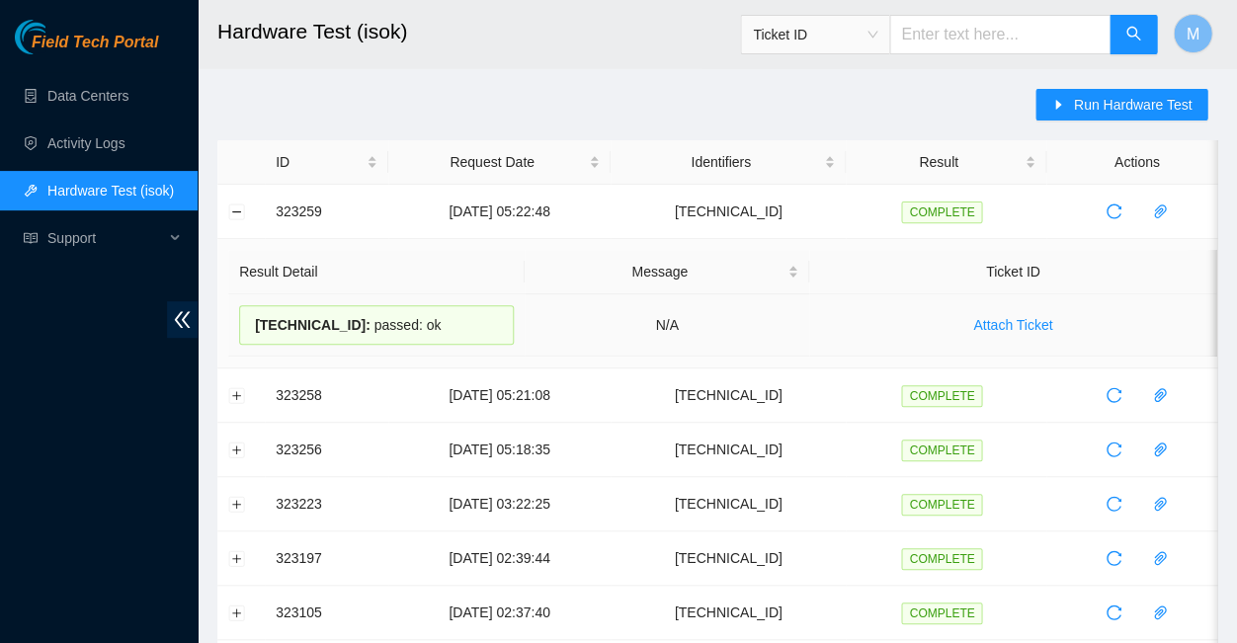
drag, startPoint x: 421, startPoint y: 319, endPoint x: 242, endPoint y: 302, distance: 179.6
click at [242, 305] on div "23.43.122.145 : passed: ok" at bounding box center [376, 325] width 275 height 40
copy div "23.43.122.145 : passed: ok"
click at [236, 204] on button "Collapse row" at bounding box center [237, 212] width 16 height 16
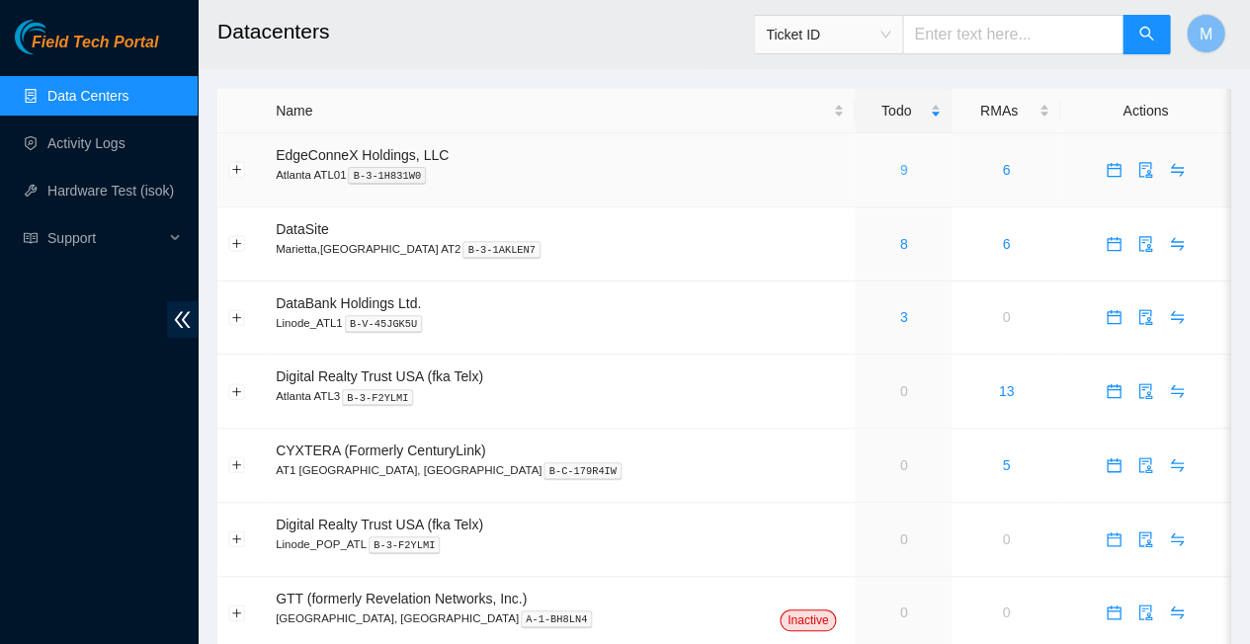
click at [899, 162] on link "9" at bounding box center [903, 170] width 8 height 16
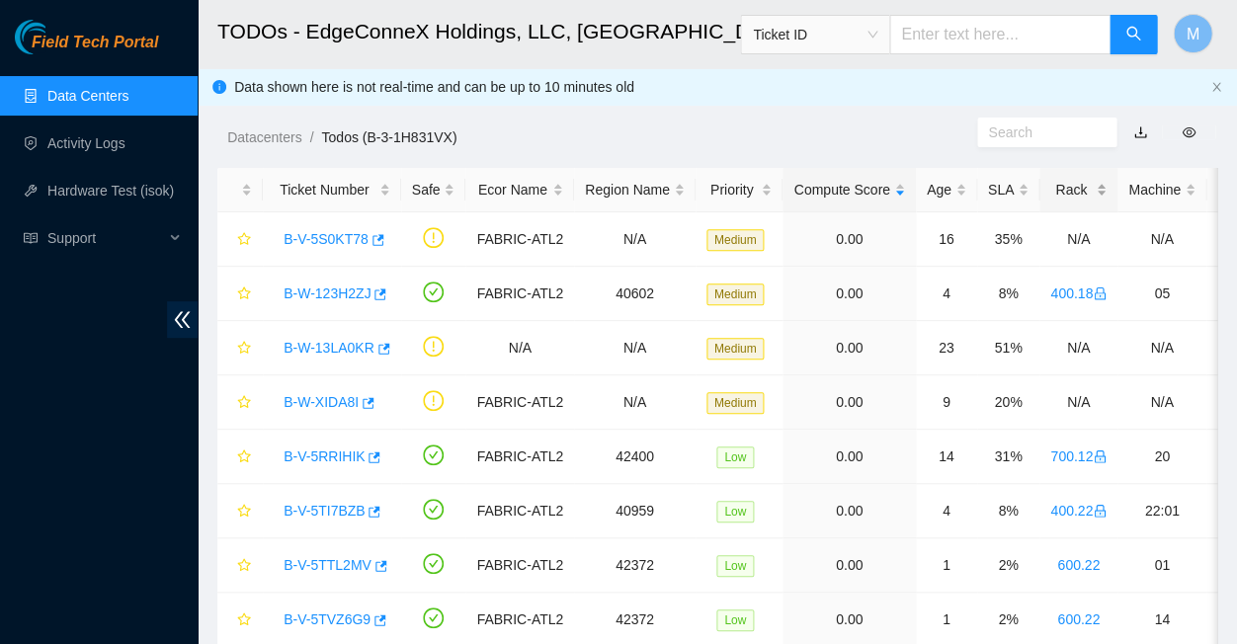
click at [1050, 184] on div "Rack" at bounding box center [1078, 190] width 56 height 22
